Goal: Information Seeking & Learning: Check status

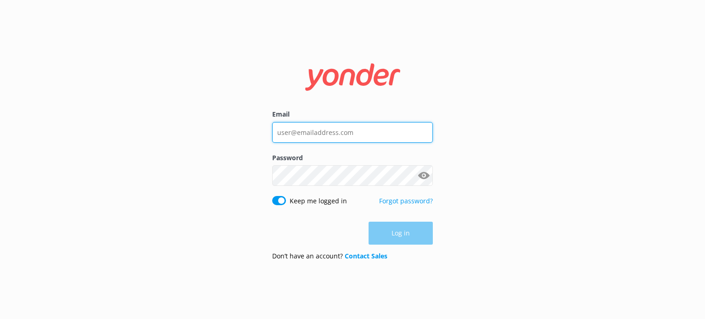
type input "[EMAIL_ADDRESS][DOMAIN_NAME]"
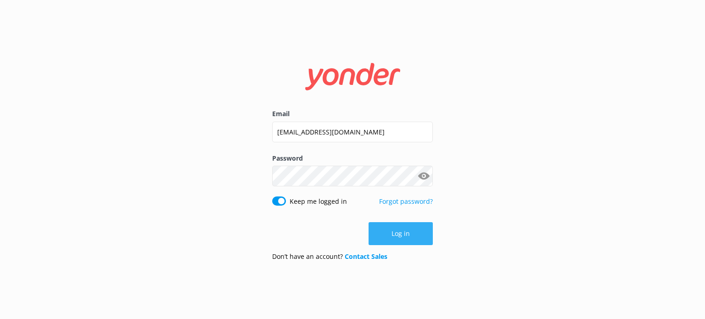
click at [384, 222] on button "Log in" at bounding box center [400, 233] width 64 height 23
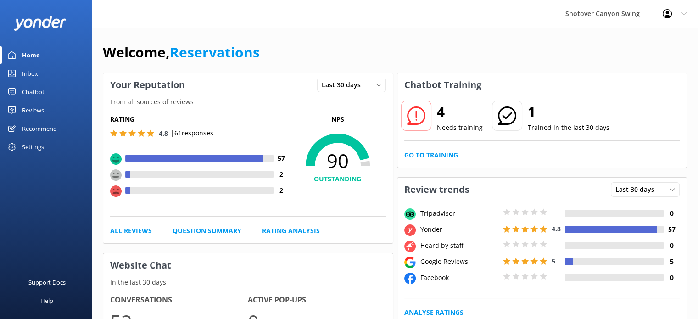
click at [39, 130] on div "Recommend" at bounding box center [39, 128] width 35 height 18
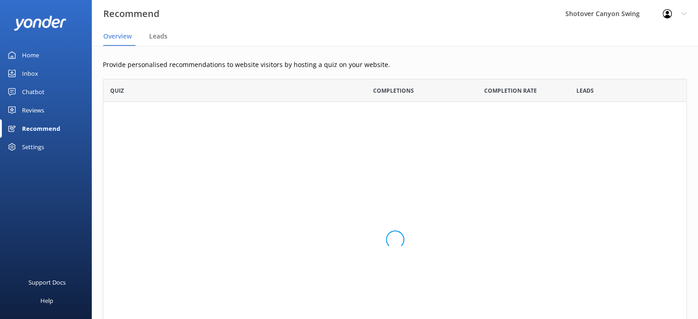
scroll to position [291, 577]
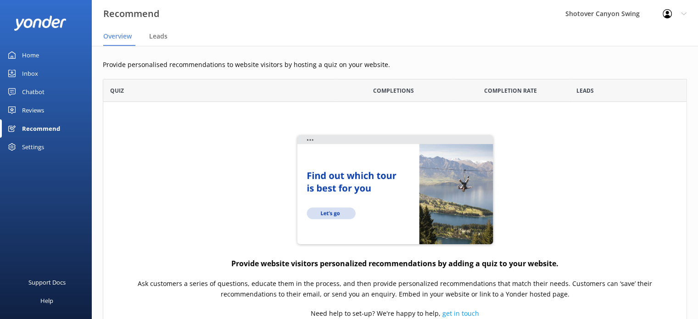
click at [31, 112] on div "Reviews" at bounding box center [33, 110] width 22 height 18
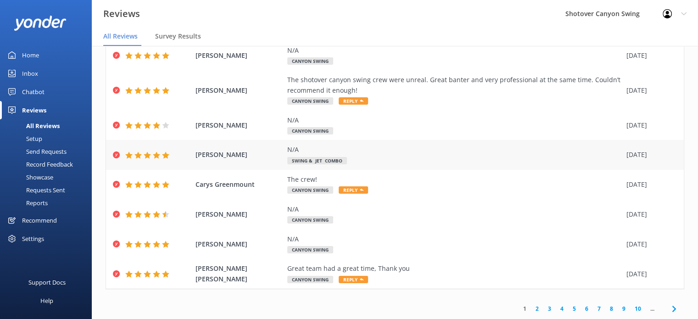
scroll to position [18, 0]
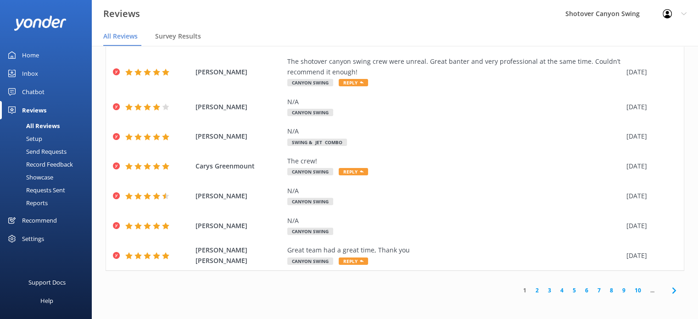
click at [384, 240] on link "2" at bounding box center [537, 290] width 12 height 9
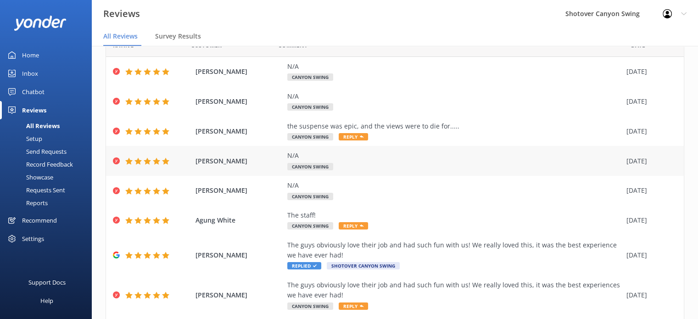
scroll to position [27, 0]
